Goal: Information Seeking & Learning: Learn about a topic

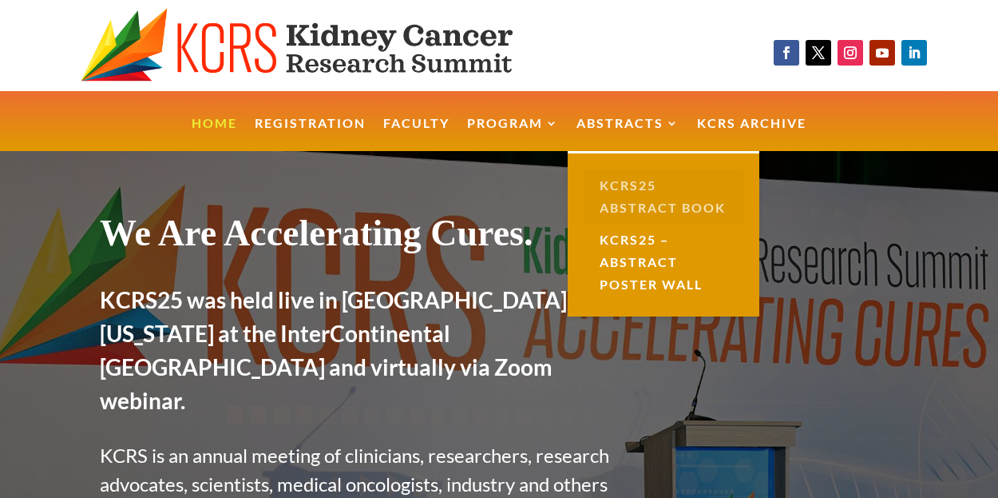
click at [636, 206] on link "KCRS25 Abstract Book" at bounding box center [664, 196] width 160 height 54
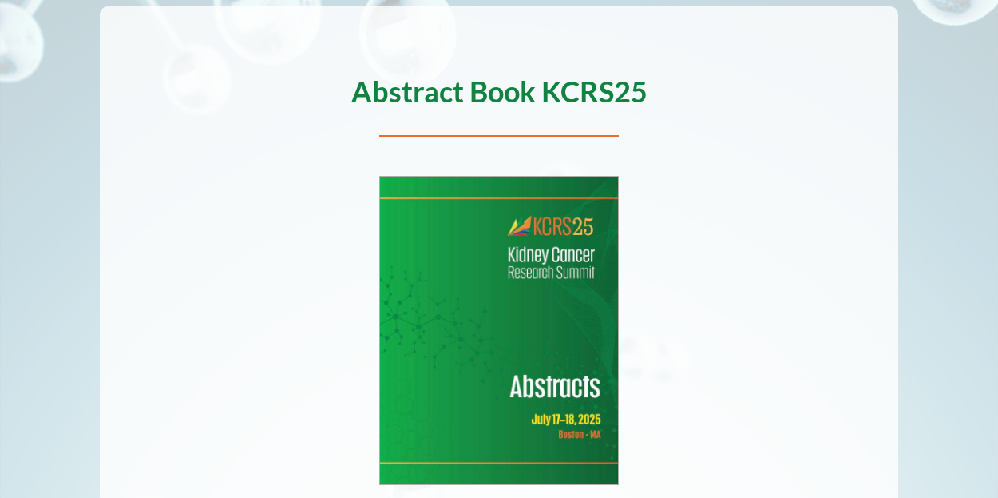
scroll to position [192, 0]
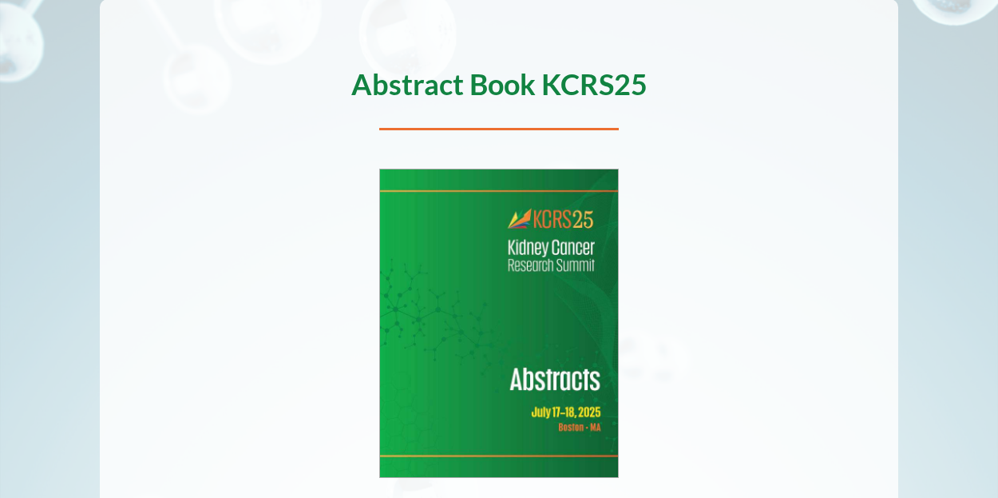
click at [553, 349] on img at bounding box center [499, 323] width 238 height 308
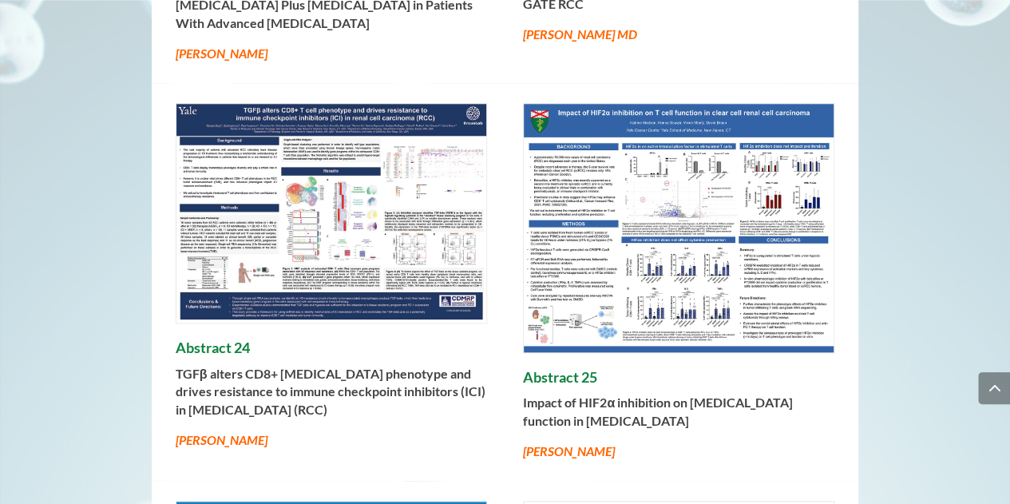
scroll to position [698, 0]
click at [465, 287] on img at bounding box center [331, 213] width 310 height 219
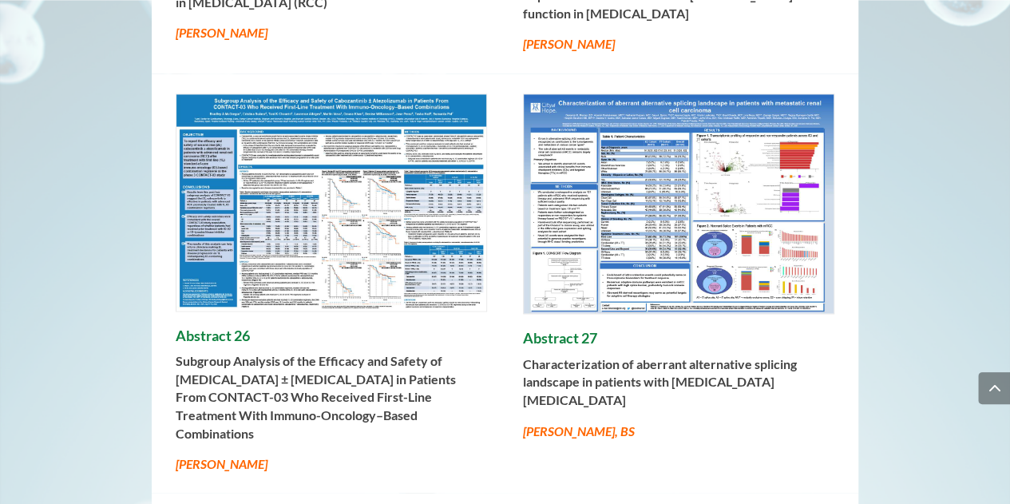
scroll to position [1102, 0]
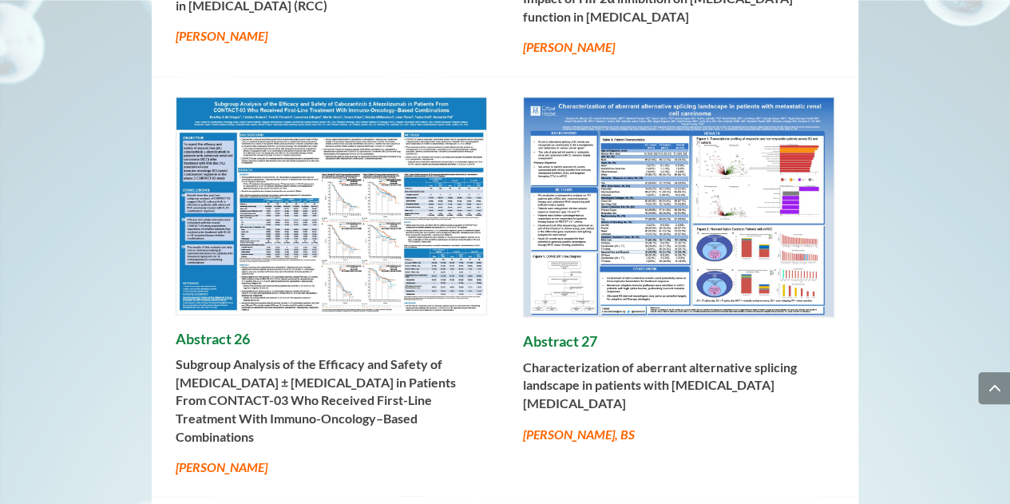
click at [331, 256] on img at bounding box center [331, 205] width 310 height 216
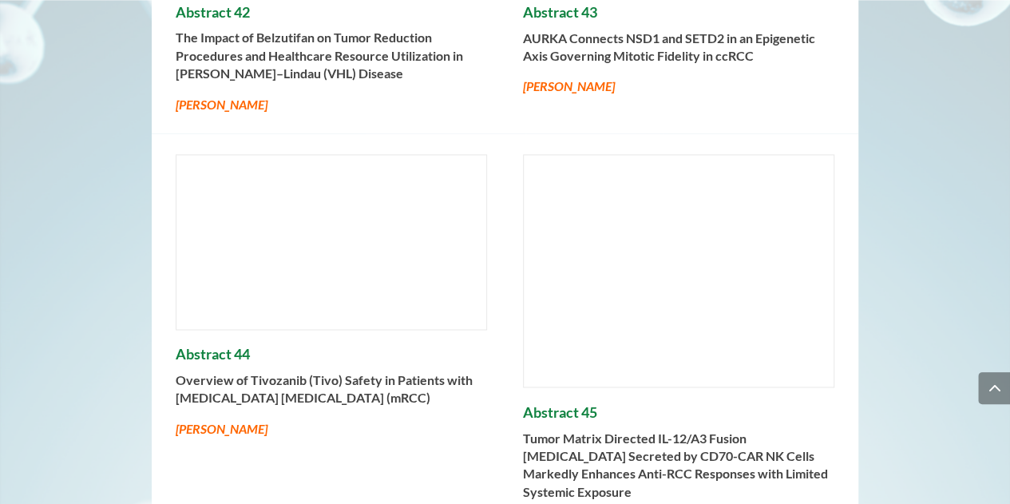
scroll to position [4130, 0]
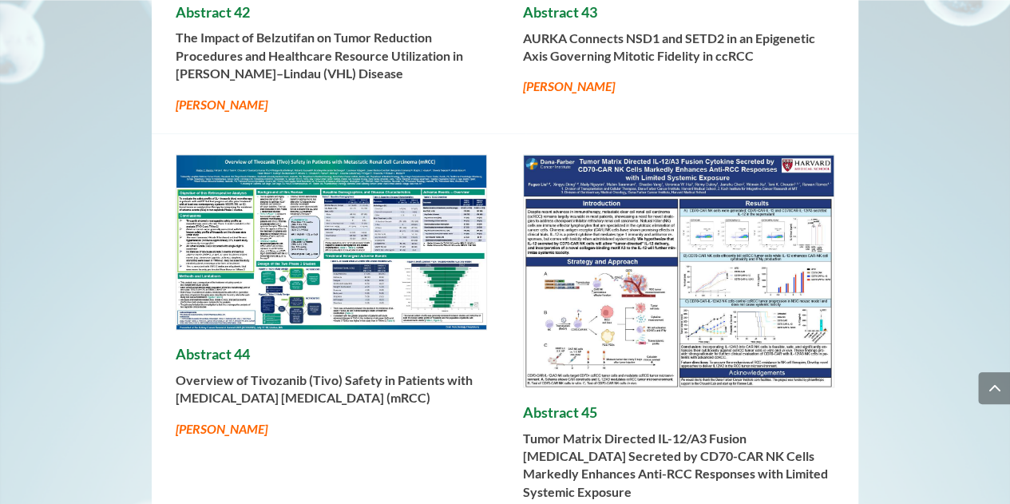
click at [341, 232] on img at bounding box center [331, 242] width 310 height 174
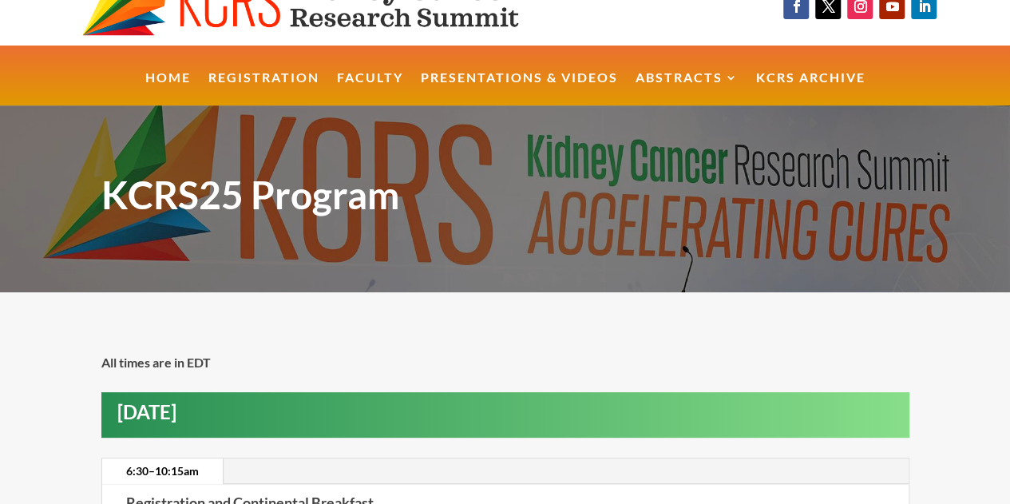
scroll to position [43, 0]
